Goal: Information Seeking & Learning: Check status

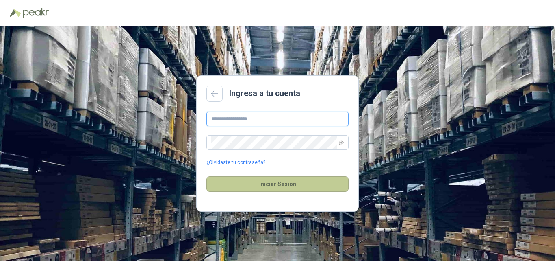
type input "**********"
click at [286, 183] on button "Iniciar Sesión" at bounding box center [277, 183] width 142 height 15
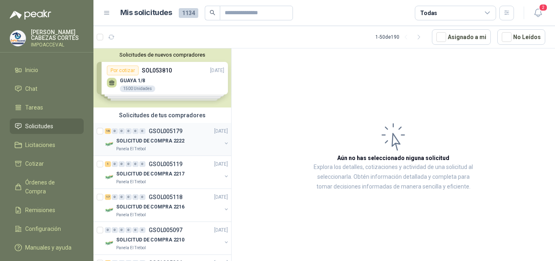
click at [148, 138] on p "SOLICITUD DE COMPRA 2222" at bounding box center [150, 141] width 68 height 8
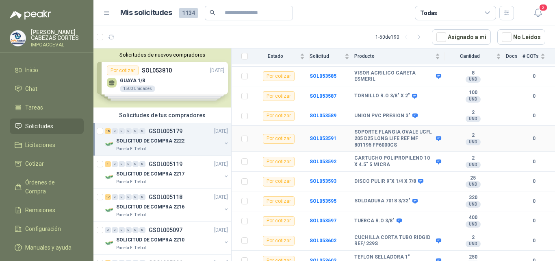
scroll to position [216, 0]
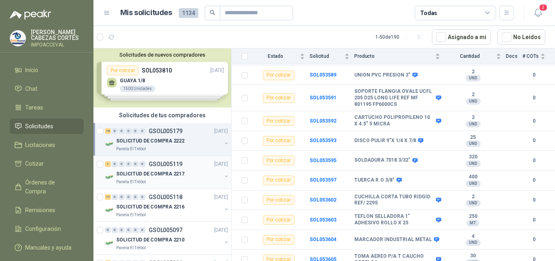
click at [137, 171] on p "SOLICITUD DE COMPRA 2217" at bounding box center [150, 174] width 68 height 8
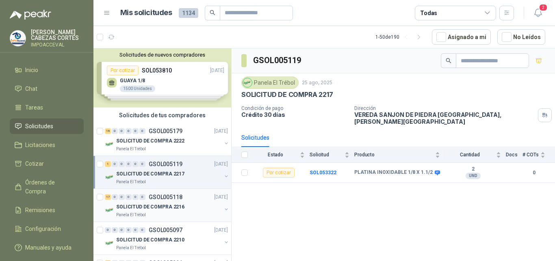
click at [164, 207] on p "SOLICITUD DE COMPRA 2216" at bounding box center [150, 207] width 68 height 8
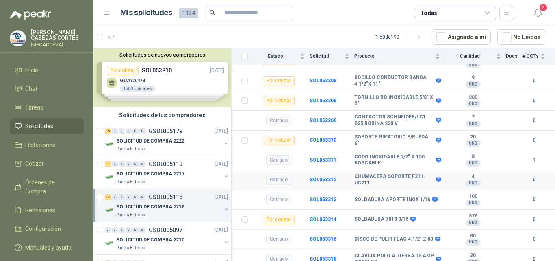
scroll to position [473, 0]
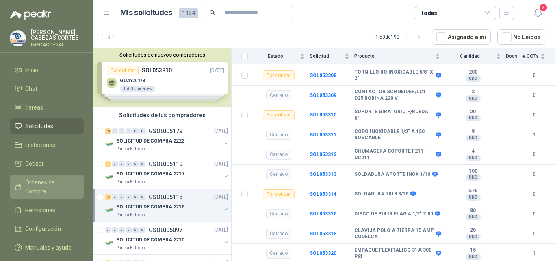
click at [47, 178] on span "Órdenes de Compra" at bounding box center [50, 187] width 51 height 18
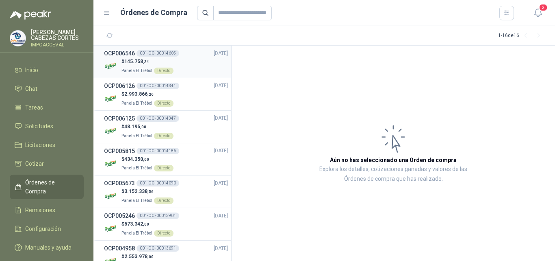
click at [145, 54] on div "001-OC -00014605" at bounding box center [158, 53] width 43 height 7
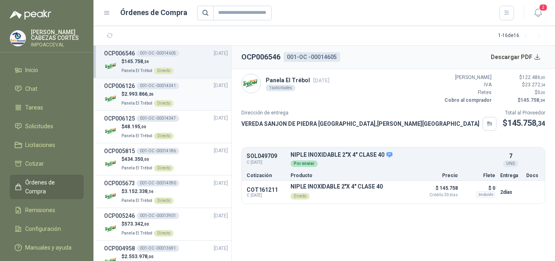
click at [139, 87] on div "001-OC -00014341" at bounding box center [158, 86] width 43 height 7
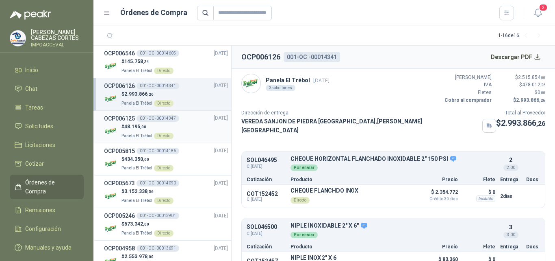
click at [145, 123] on p "$ 48.195 ,00" at bounding box center [148, 127] width 52 height 8
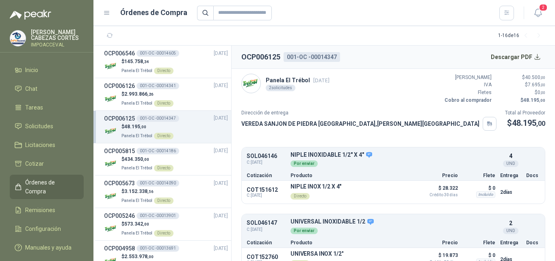
scroll to position [41, 0]
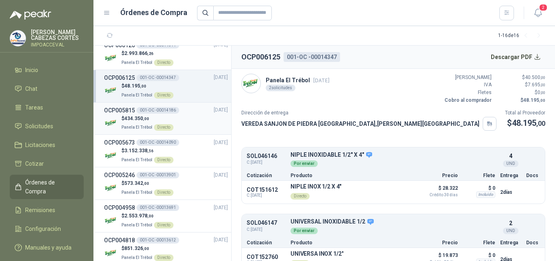
click at [148, 121] on span "434.350 ,00" at bounding box center [136, 118] width 25 height 6
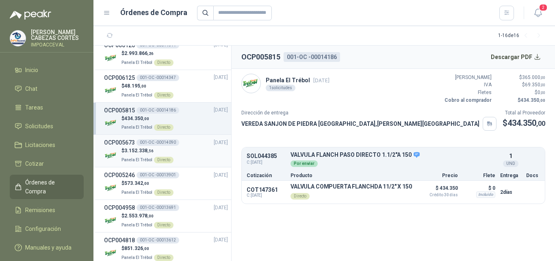
click at [139, 144] on div "001-OC -00014090" at bounding box center [158, 142] width 43 height 7
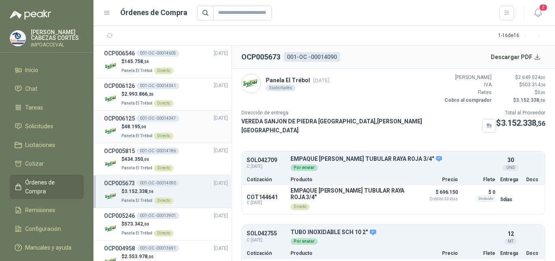
click at [136, 125] on span "48.195 ,00" at bounding box center [135, 127] width 22 height 6
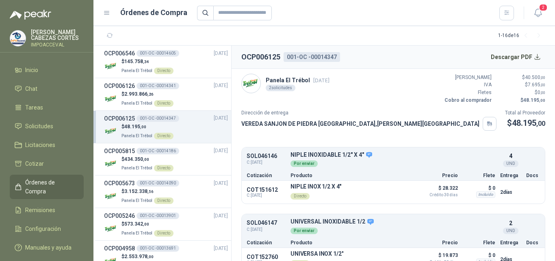
click at [137, 133] on span "Panela El Trébol" at bounding box center [137, 135] width 31 height 4
click at [139, 152] on div "001-OC -00014186" at bounding box center [158, 151] width 43 height 7
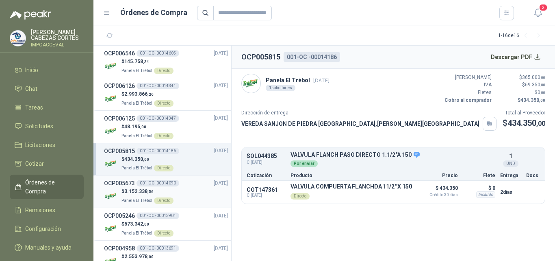
click at [135, 191] on span "3.152.338 ,56" at bounding box center [138, 191] width 29 height 6
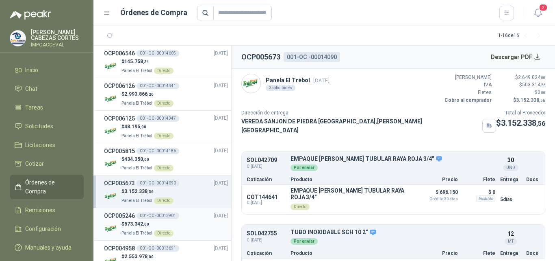
click at [128, 214] on h3 "OCP005246" at bounding box center [119, 215] width 31 height 9
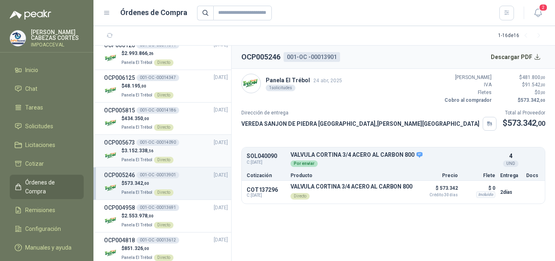
scroll to position [81, 0]
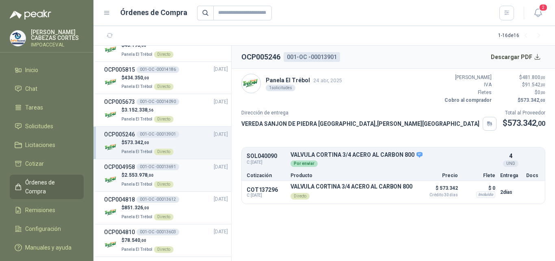
click at [143, 173] on span "2.553.978 ,00" at bounding box center [138, 175] width 29 height 6
